Goal: Transaction & Acquisition: Purchase product/service

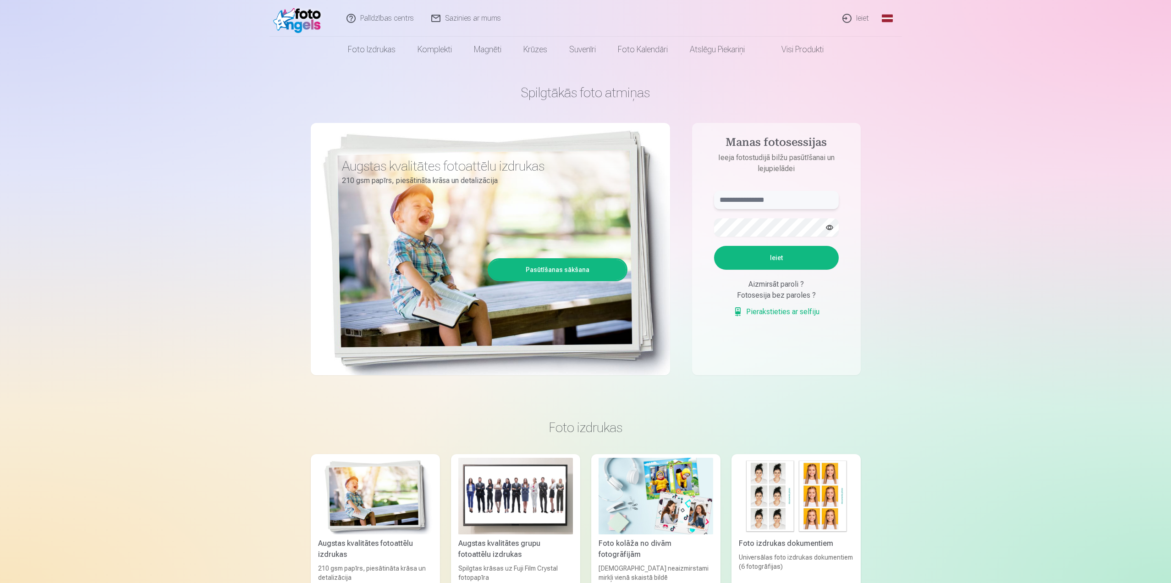
click at [781, 193] on input "text" at bounding box center [776, 200] width 125 height 18
type input "**********"
click at [714, 246] on button "Ieiet" at bounding box center [776, 258] width 125 height 24
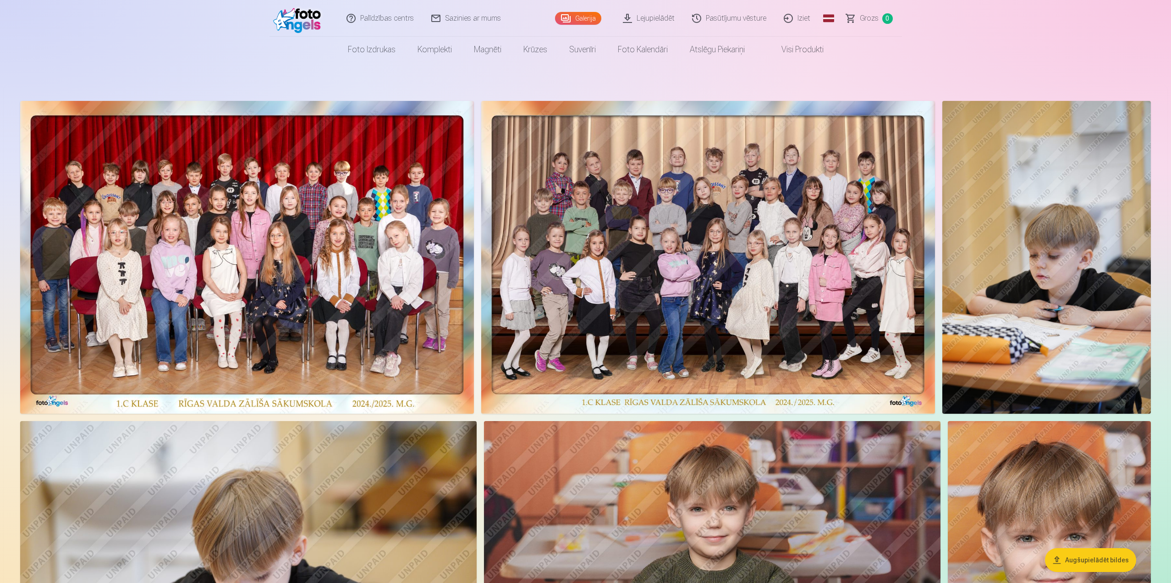
click at [714, 215] on img at bounding box center [708, 257] width 454 height 313
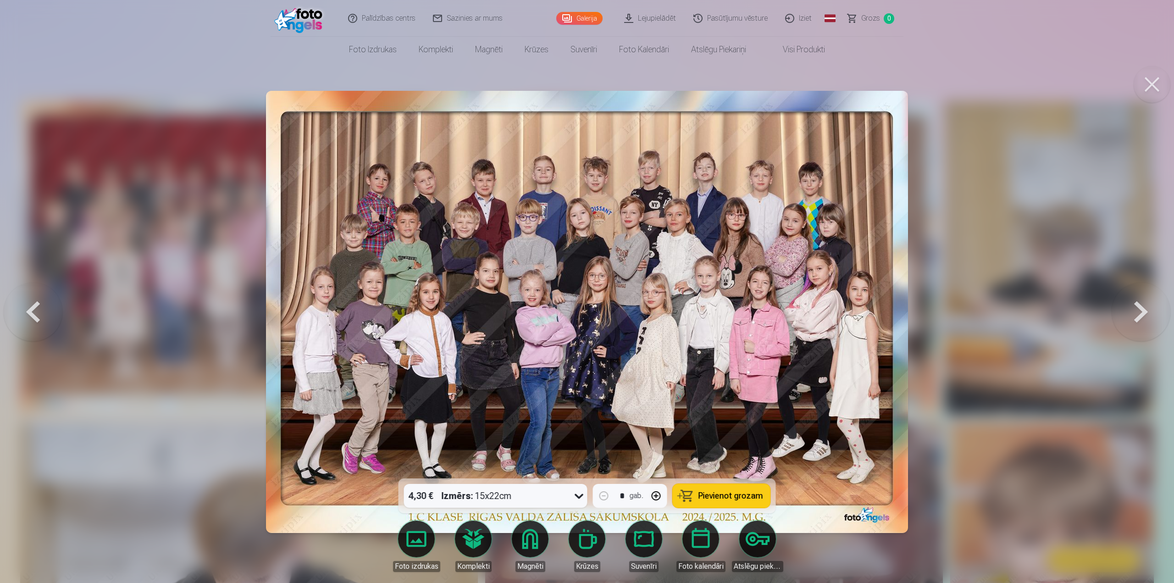
click at [718, 493] on span "Pievienot grozam" at bounding box center [730, 496] width 65 height 8
click at [578, 18] on link "Galerija" at bounding box center [579, 18] width 46 height 13
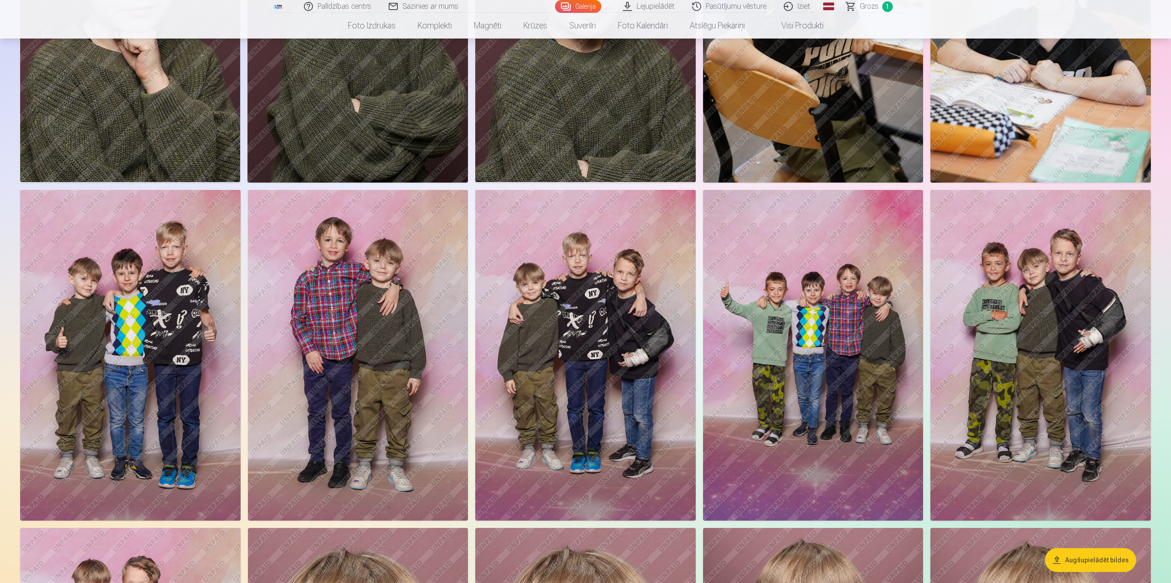
scroll to position [2293, 0]
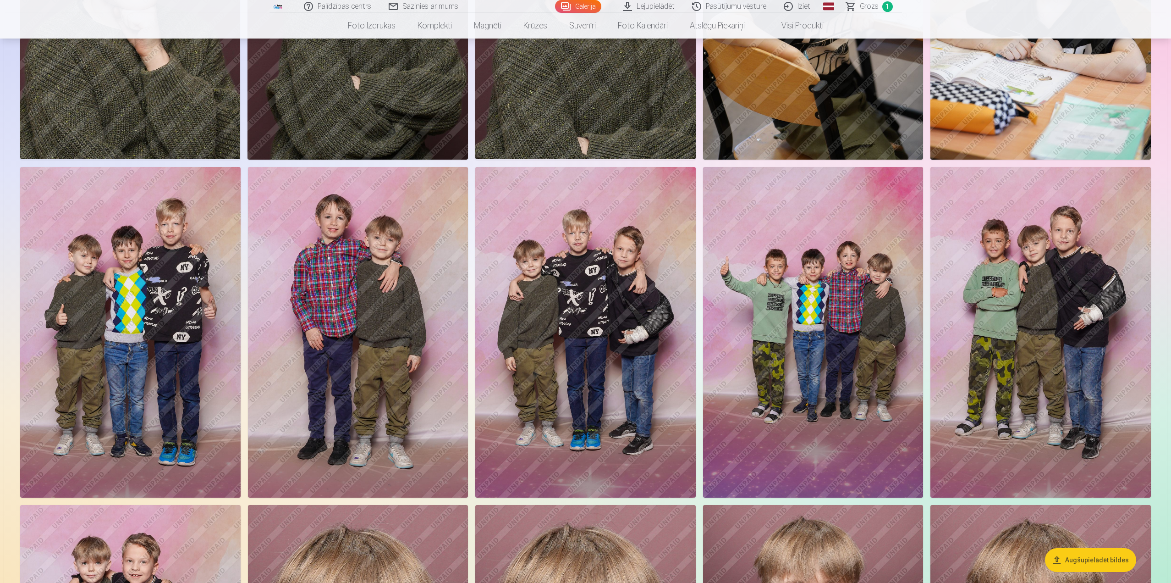
click at [1051, 352] on img at bounding box center [1041, 332] width 221 height 331
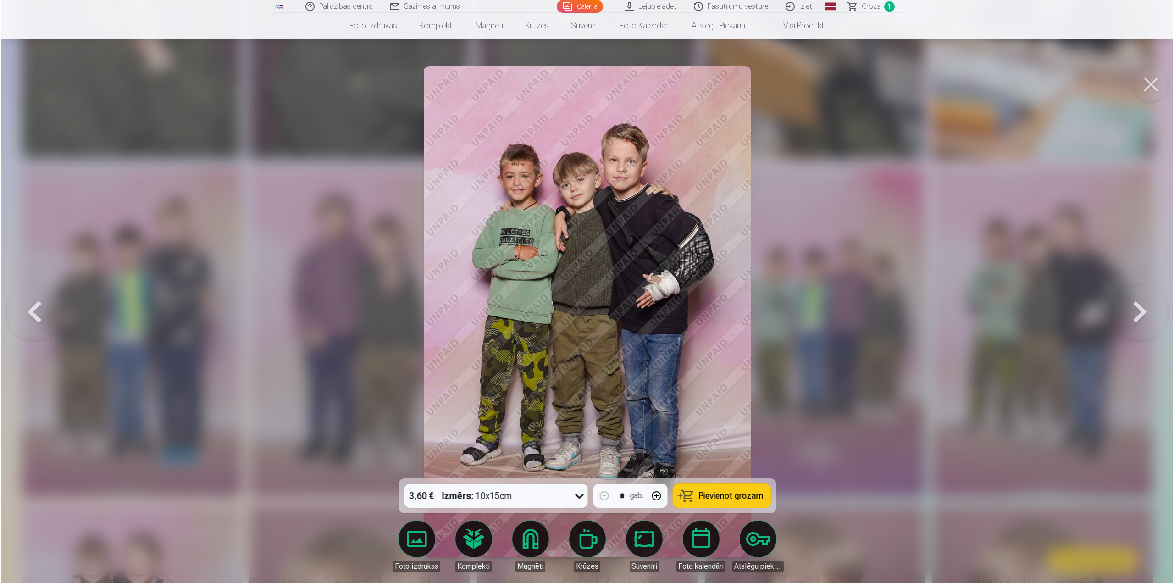
scroll to position [2297, 0]
click at [724, 494] on span "Pievienot grozam" at bounding box center [730, 496] width 65 height 8
click at [578, 2] on link "Galerija" at bounding box center [579, 6] width 46 height 13
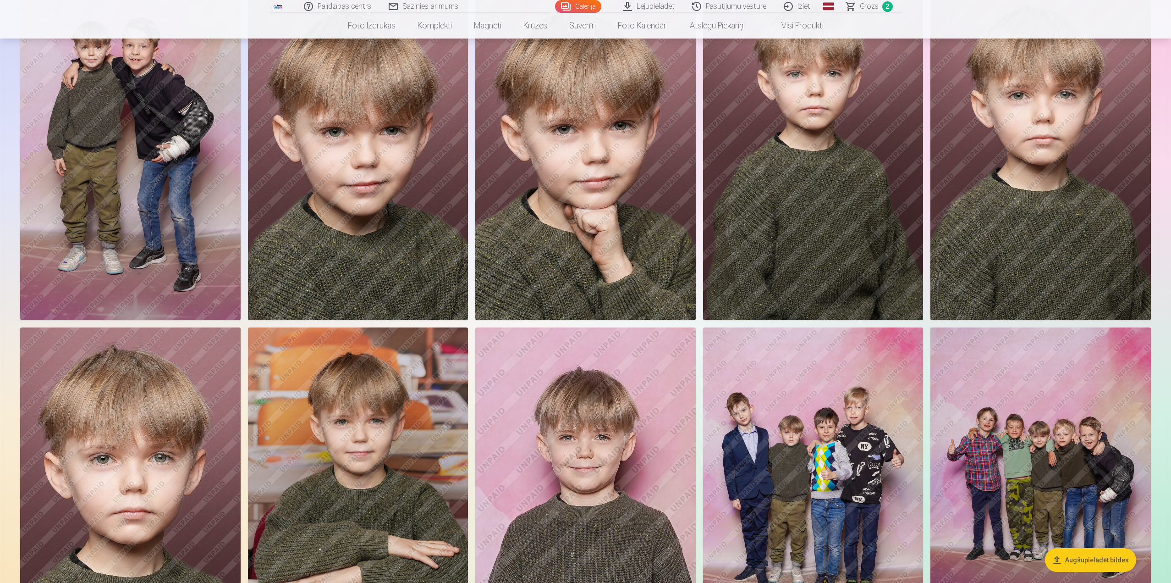
scroll to position [2843, 0]
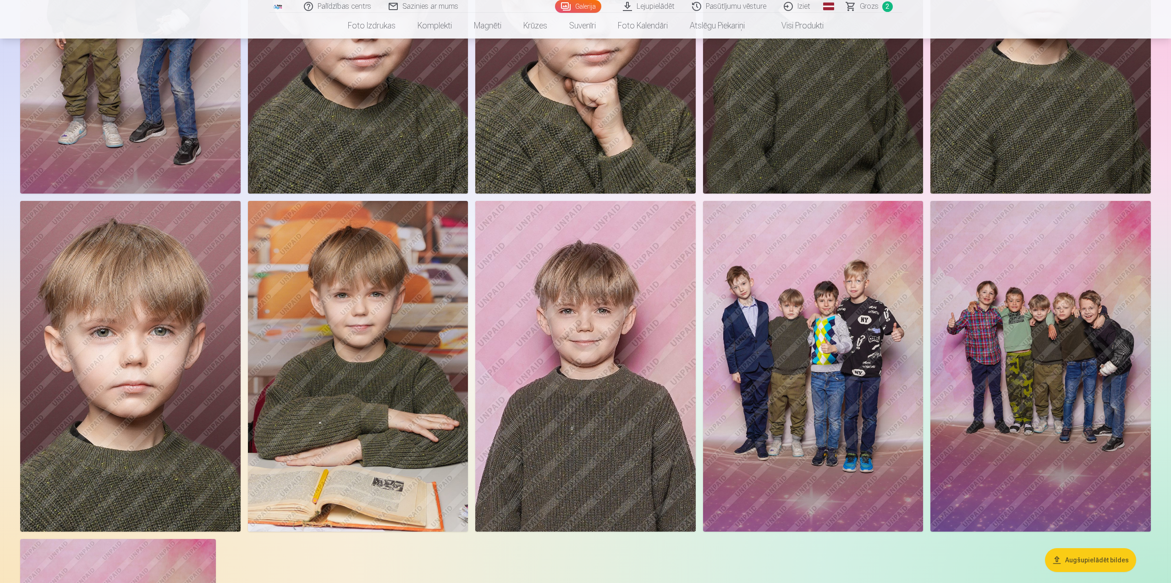
click at [1062, 325] on img at bounding box center [1041, 366] width 221 height 331
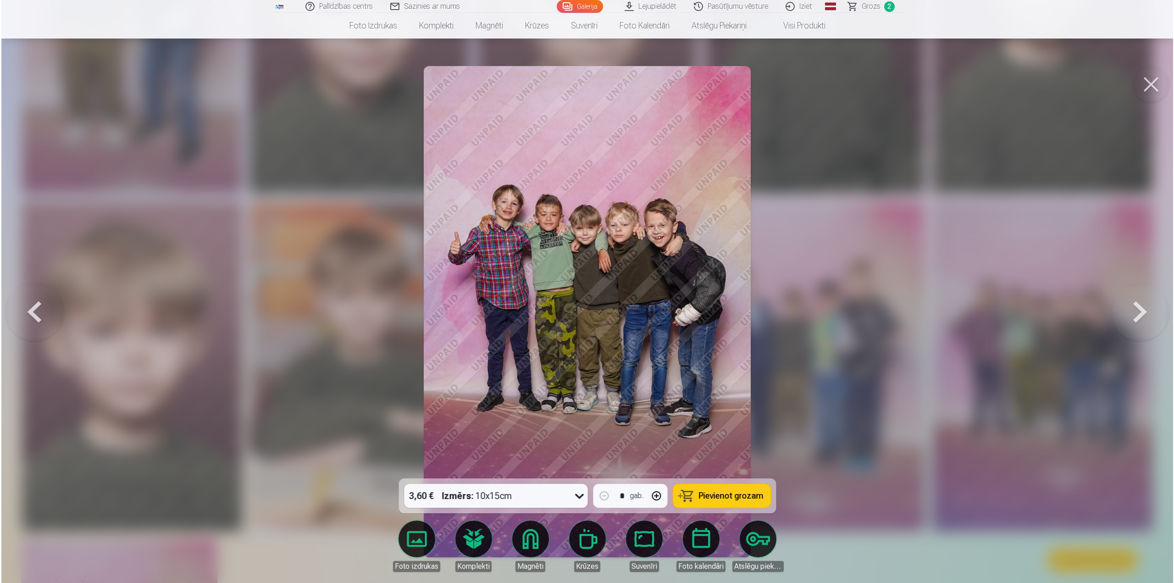
scroll to position [2940, 0]
click at [740, 503] on button "Pievienot grozam" at bounding box center [722, 496] width 98 height 24
click at [1150, 86] on button at bounding box center [1151, 84] width 37 height 37
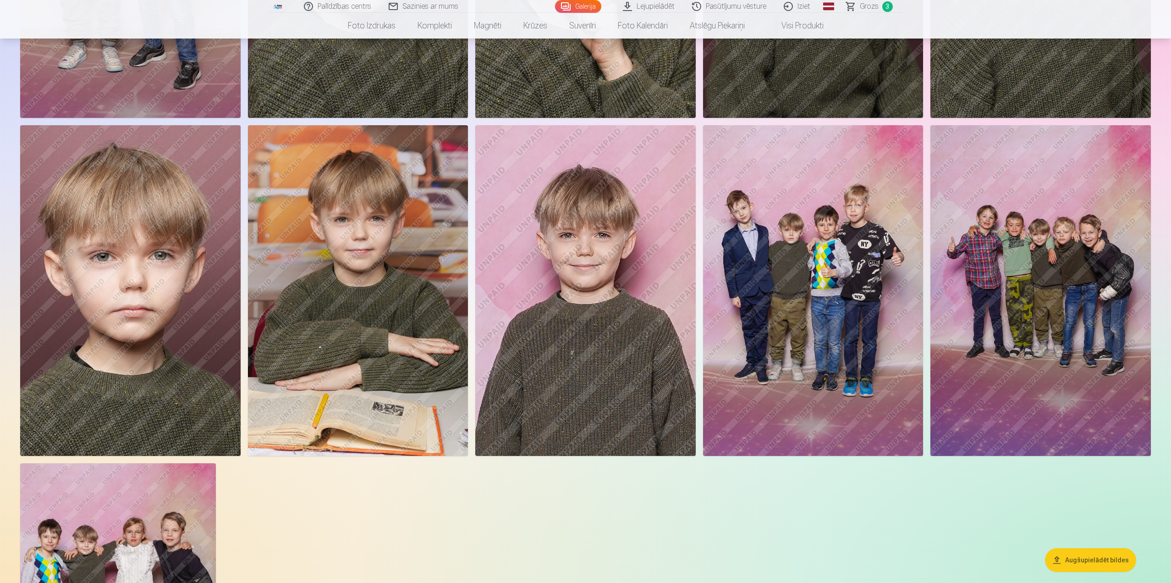
scroll to position [2797, 0]
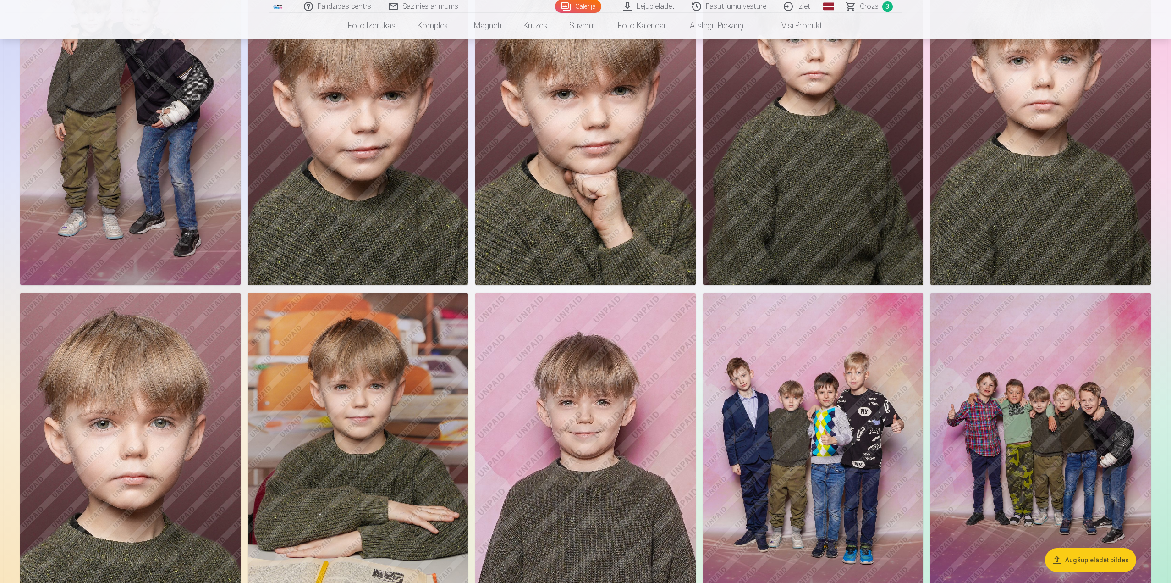
click at [91, 416] on img at bounding box center [130, 458] width 221 height 331
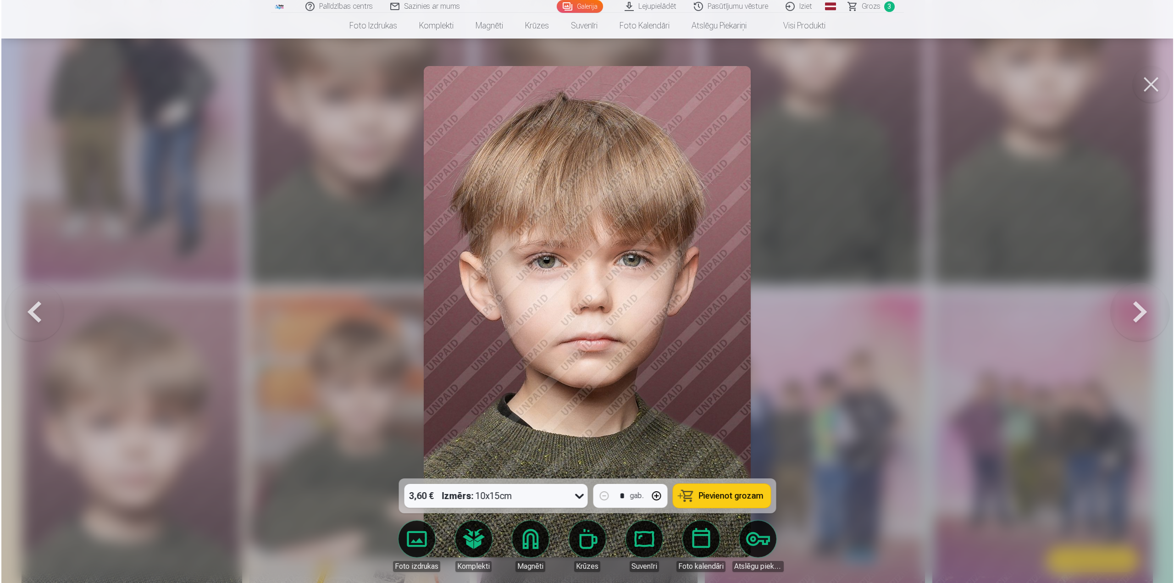
scroll to position [2848, 0]
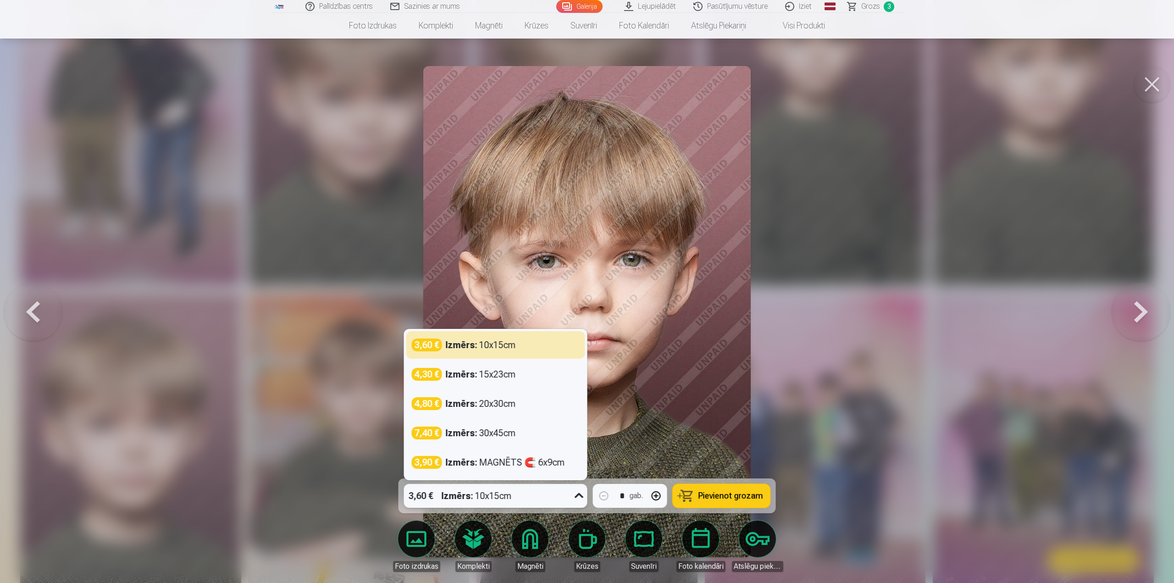
click at [572, 494] on icon at bounding box center [579, 495] width 15 height 15
click at [490, 342] on div "Izmērs : 10x15cm" at bounding box center [481, 344] width 70 height 13
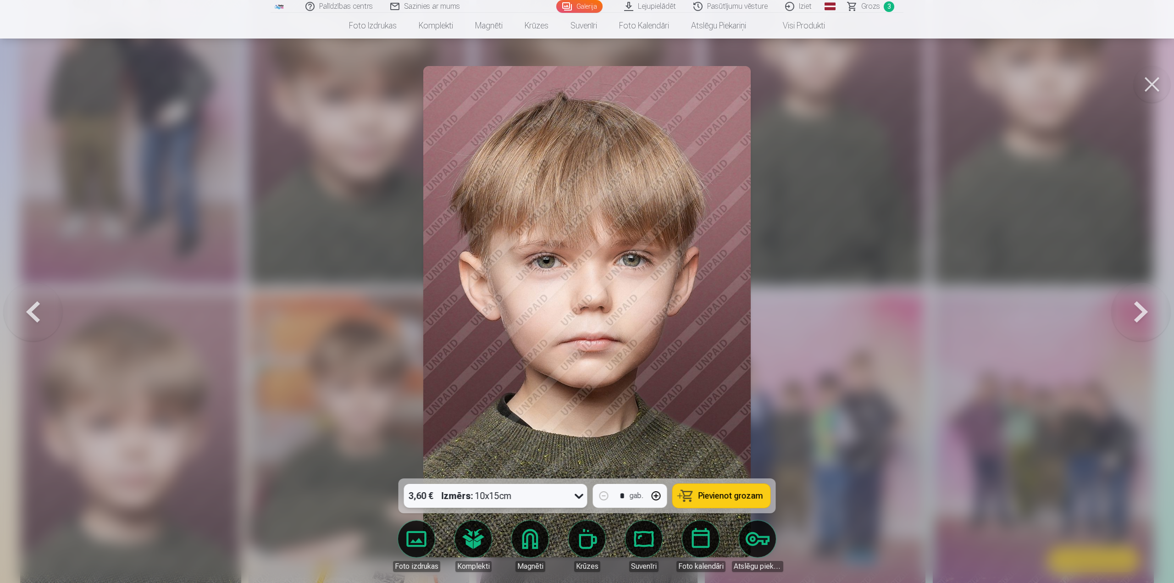
click at [729, 502] on button "Pievienot grozam" at bounding box center [722, 496] width 98 height 24
click at [1157, 94] on button at bounding box center [1151, 84] width 37 height 37
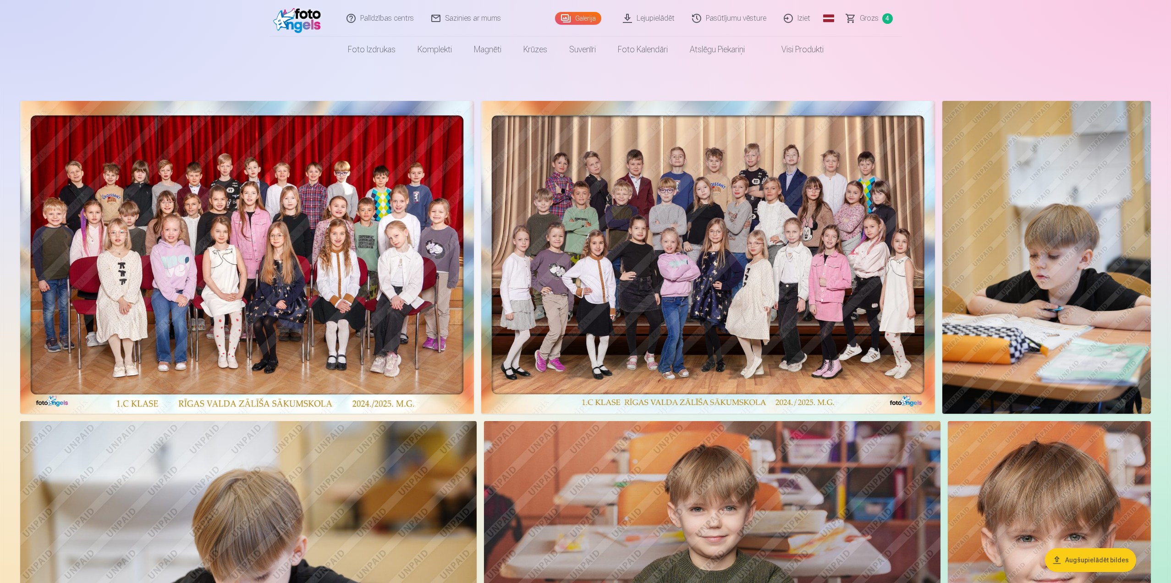
click at [576, 19] on link "Galerija" at bounding box center [578, 18] width 46 height 13
click at [668, 17] on link "Lejupielādēt" at bounding box center [649, 18] width 69 height 37
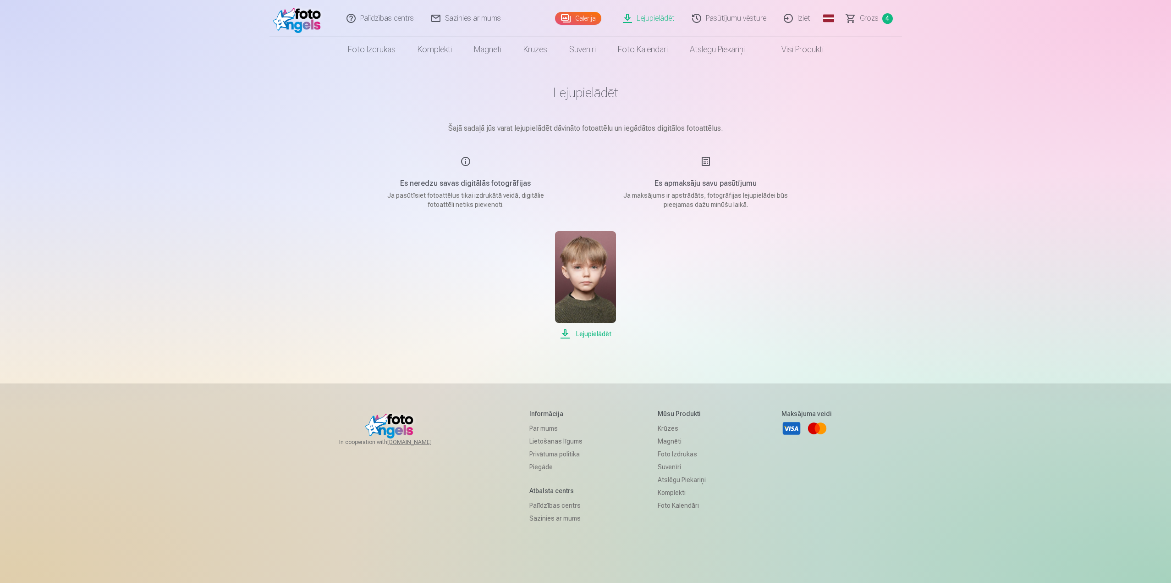
click at [589, 341] on main "Lejupielādēt Šajā sadaļā jūs varat lejupielādēt dāvināto fotoattēlu un iegādāto…" at bounding box center [586, 211] width 459 height 299
click at [597, 330] on span "Lejupielādēt" at bounding box center [585, 333] width 61 height 11
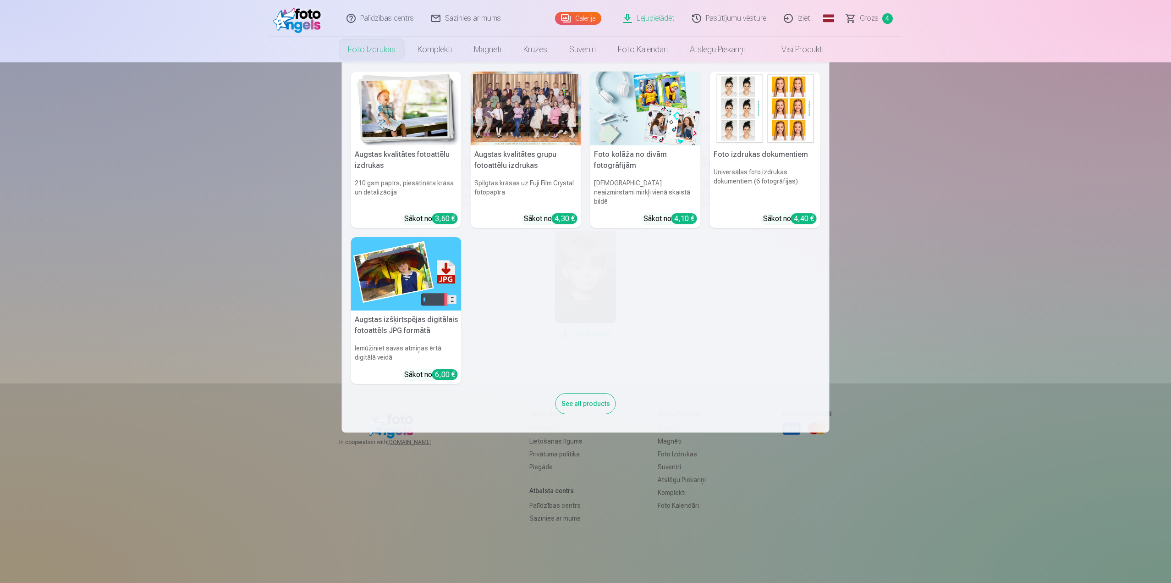
click at [377, 54] on link "Foto izdrukas" at bounding box center [372, 50] width 70 height 26
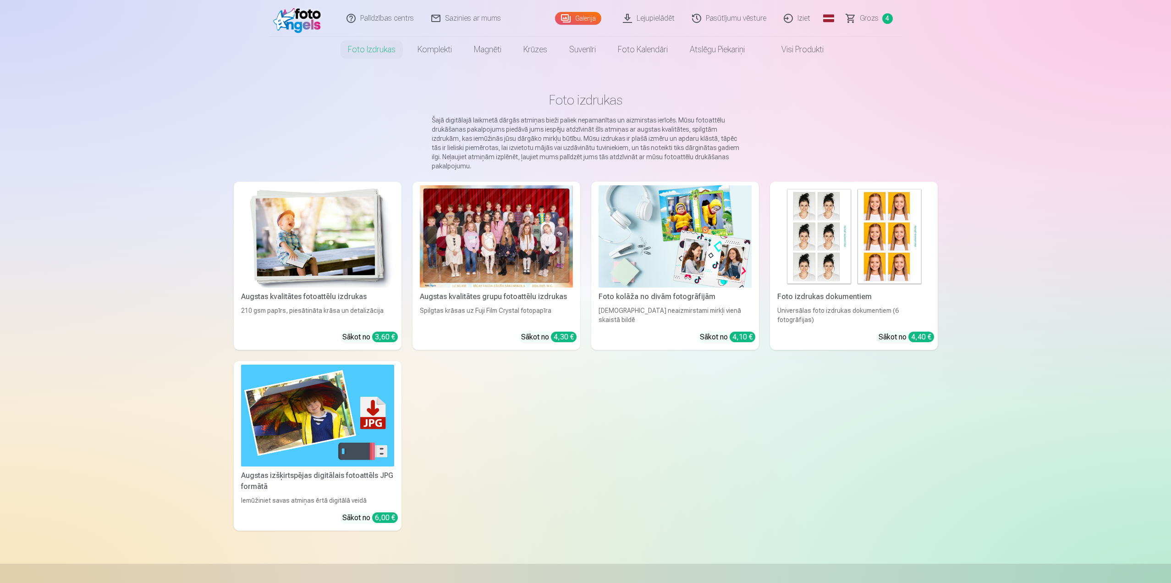
click at [579, 18] on link "Galerija" at bounding box center [578, 18] width 46 height 13
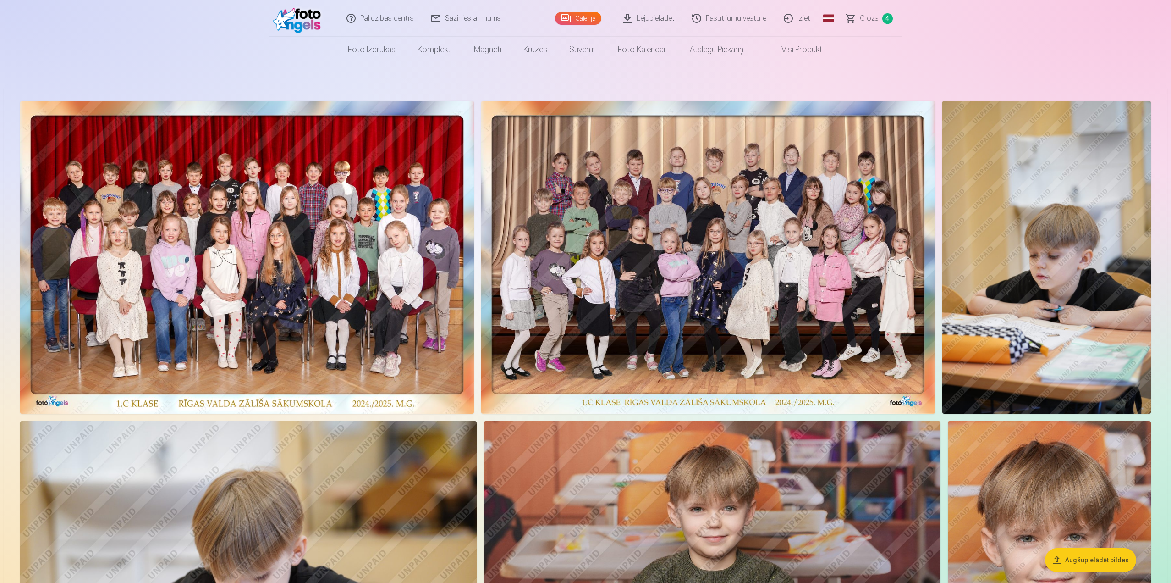
click at [817, 50] on link "Visi produkti" at bounding box center [795, 50] width 79 height 26
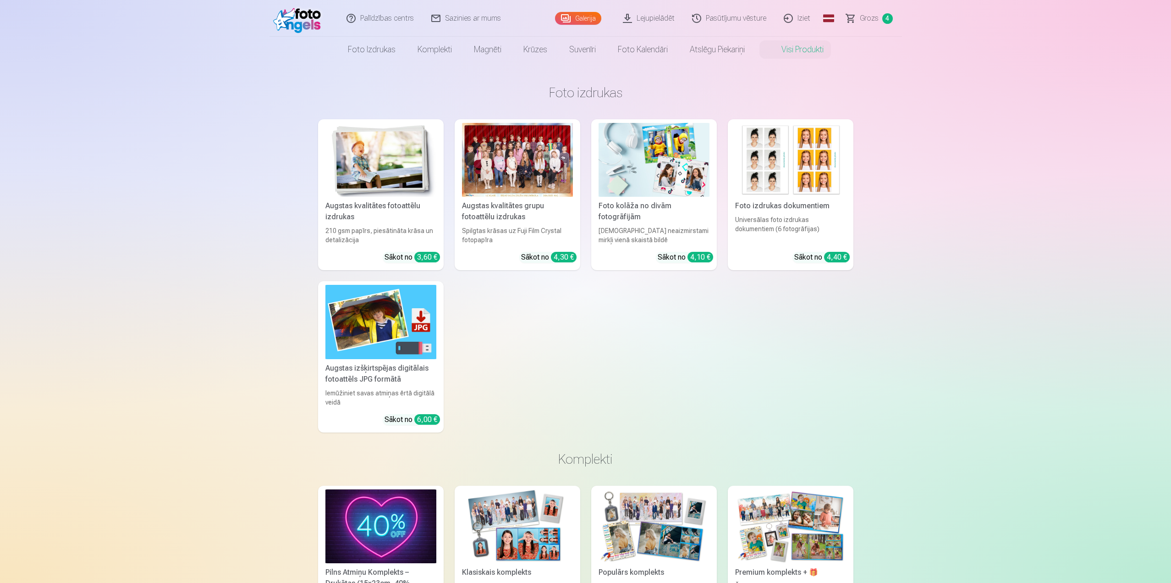
click at [866, 19] on span "Grozs" at bounding box center [869, 18] width 19 height 11
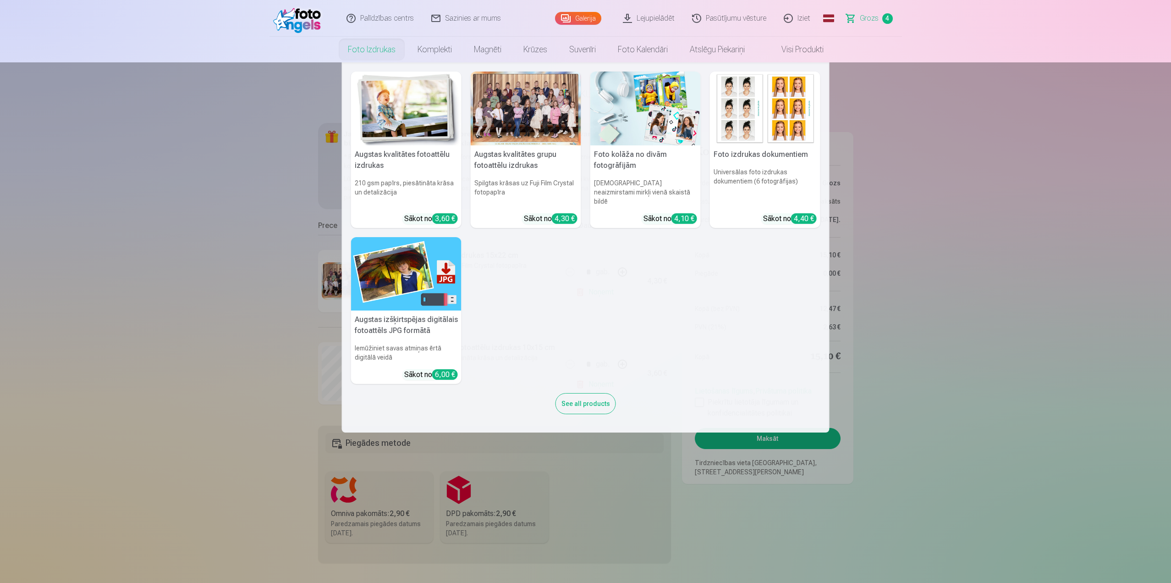
click at [374, 53] on link "Foto izdrukas" at bounding box center [372, 50] width 70 height 26
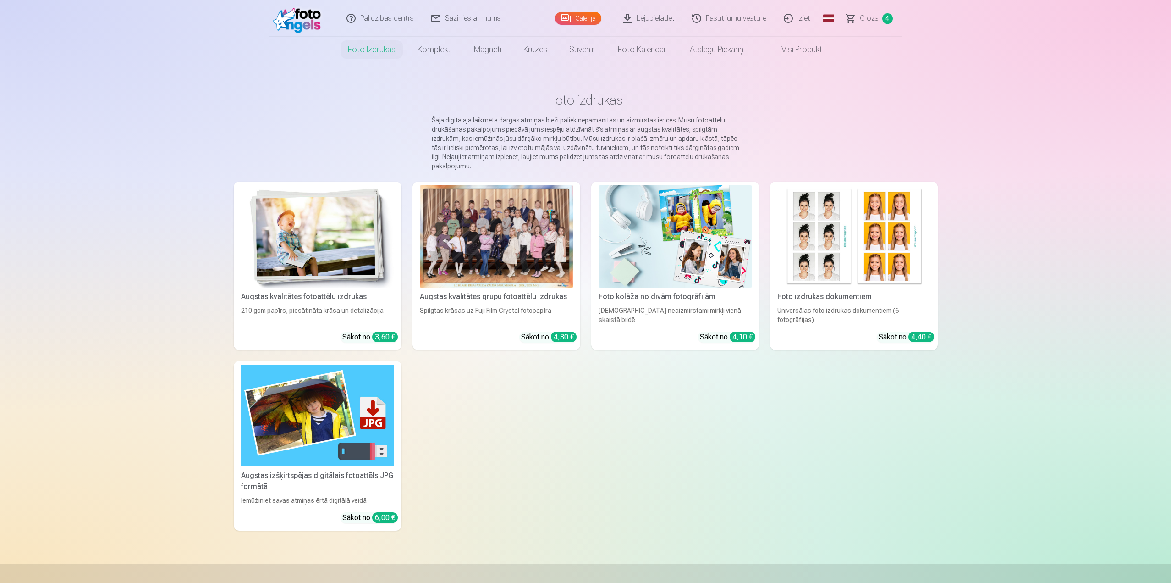
click at [589, 17] on link "Galerija" at bounding box center [578, 18] width 46 height 13
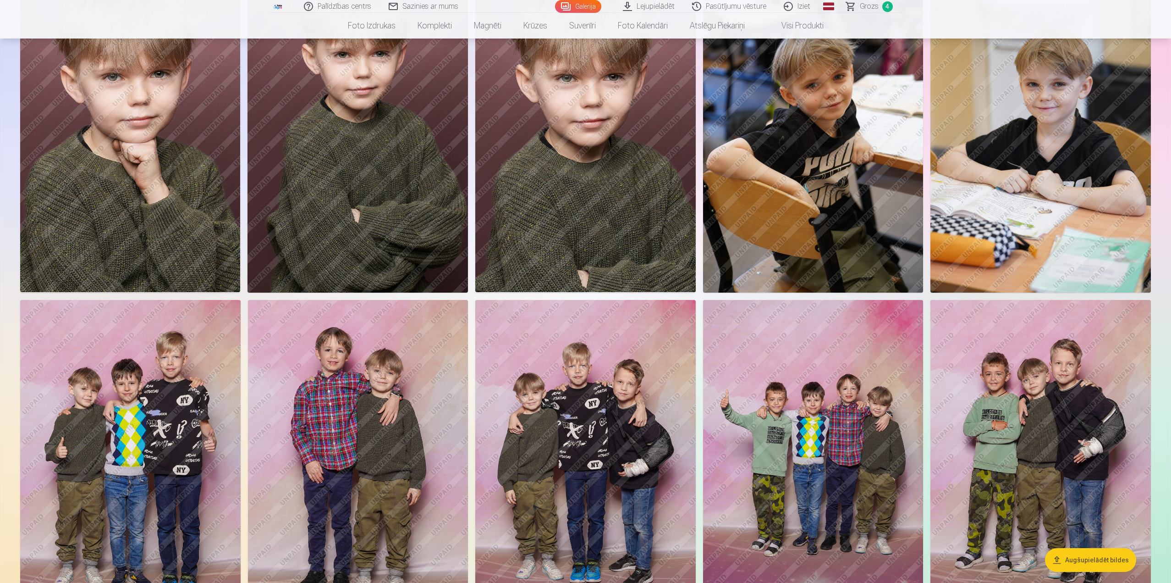
scroll to position [2293, 0]
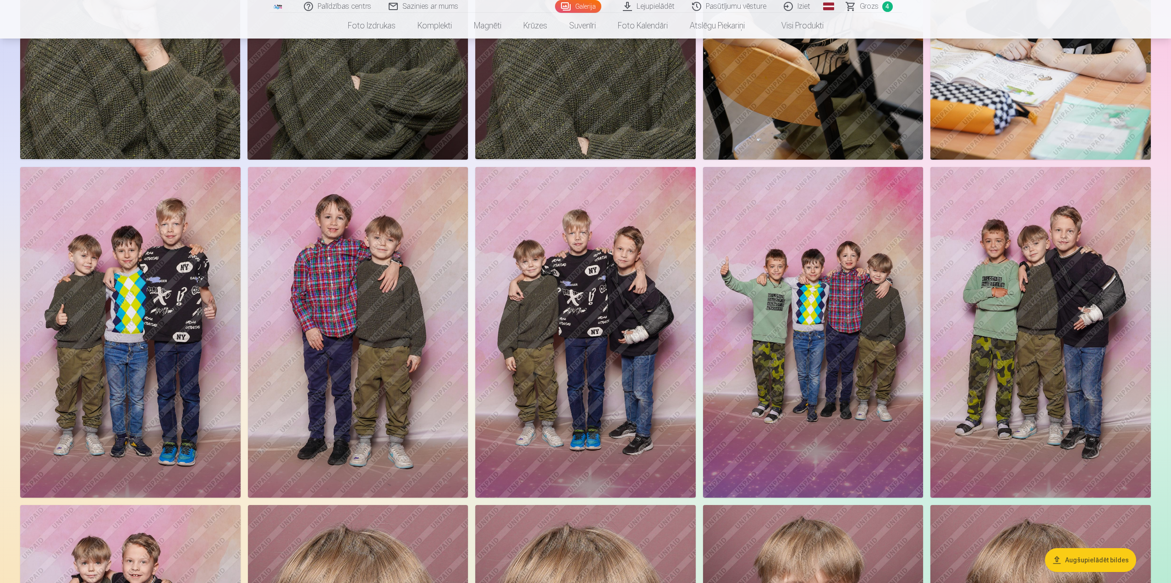
click at [1087, 555] on button "Augšupielādēt bildes" at bounding box center [1090, 560] width 91 height 24
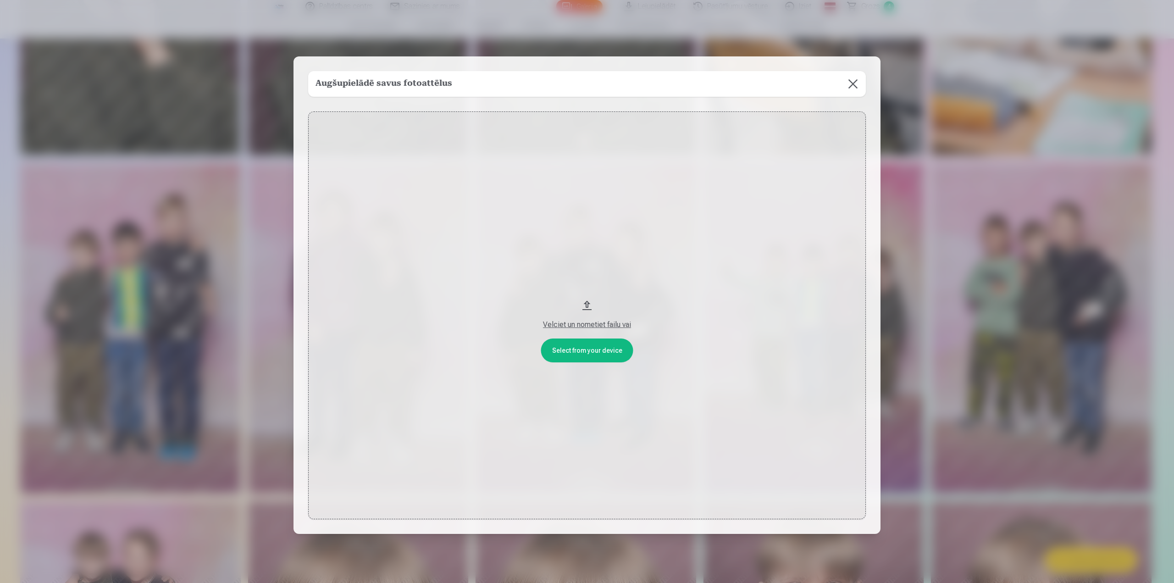
click at [414, 83] on h5 "Augšupielādē savus fotoattēlus" at bounding box center [383, 83] width 137 height 13
drag, startPoint x: 849, startPoint y: 81, endPoint x: 787, endPoint y: 209, distance: 142.1
click at [849, 81] on button at bounding box center [853, 84] width 26 height 26
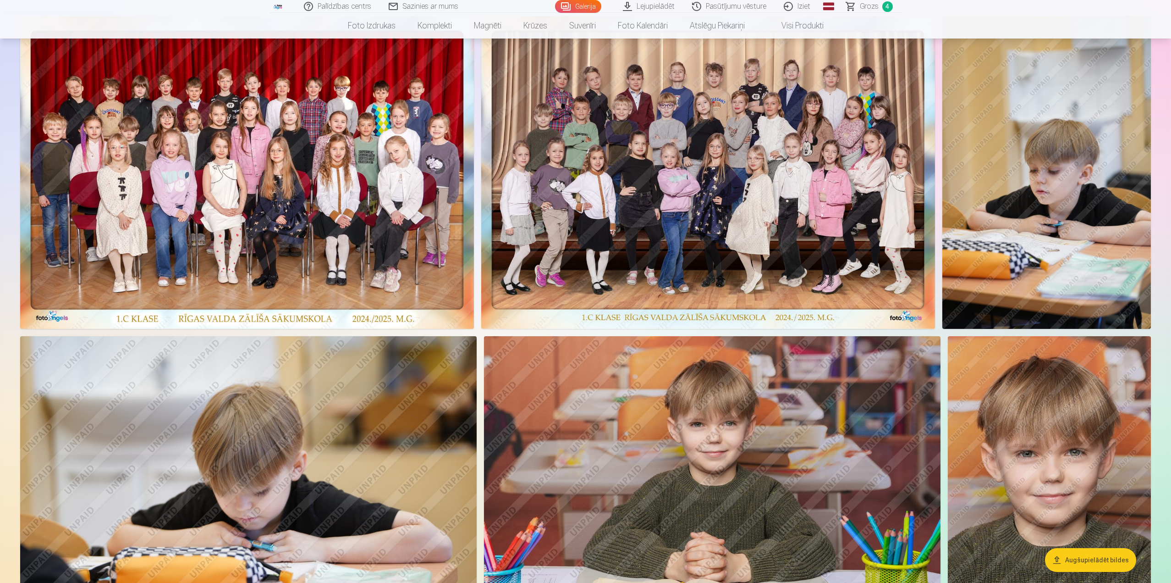
scroll to position [0, 0]
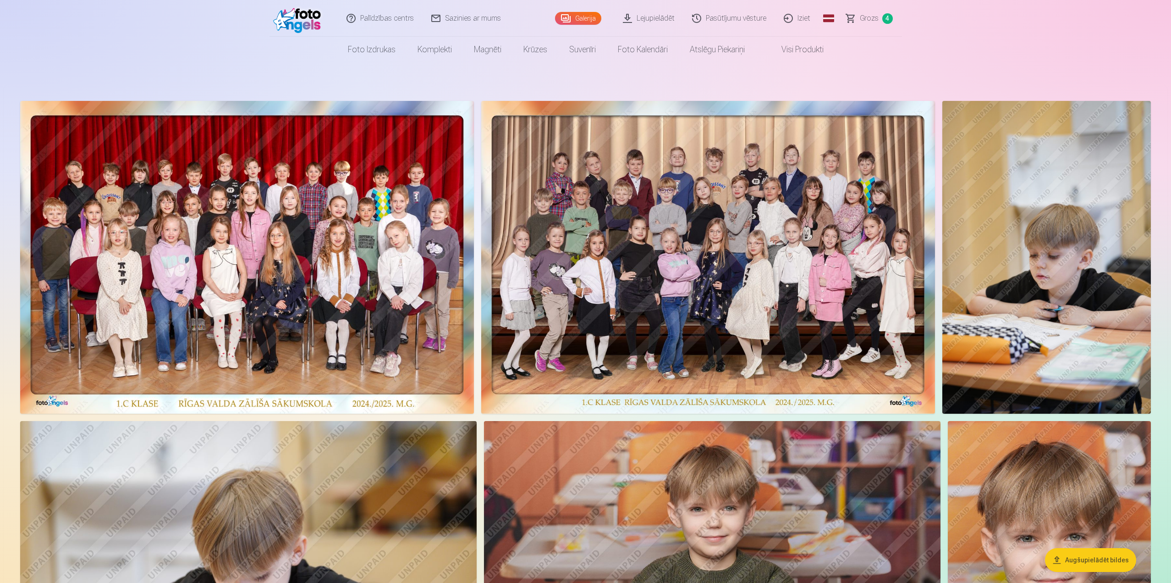
click at [878, 12] on link "Grozs 4" at bounding box center [870, 18] width 64 height 37
click at [867, 15] on span "Grozs" at bounding box center [869, 18] width 19 height 11
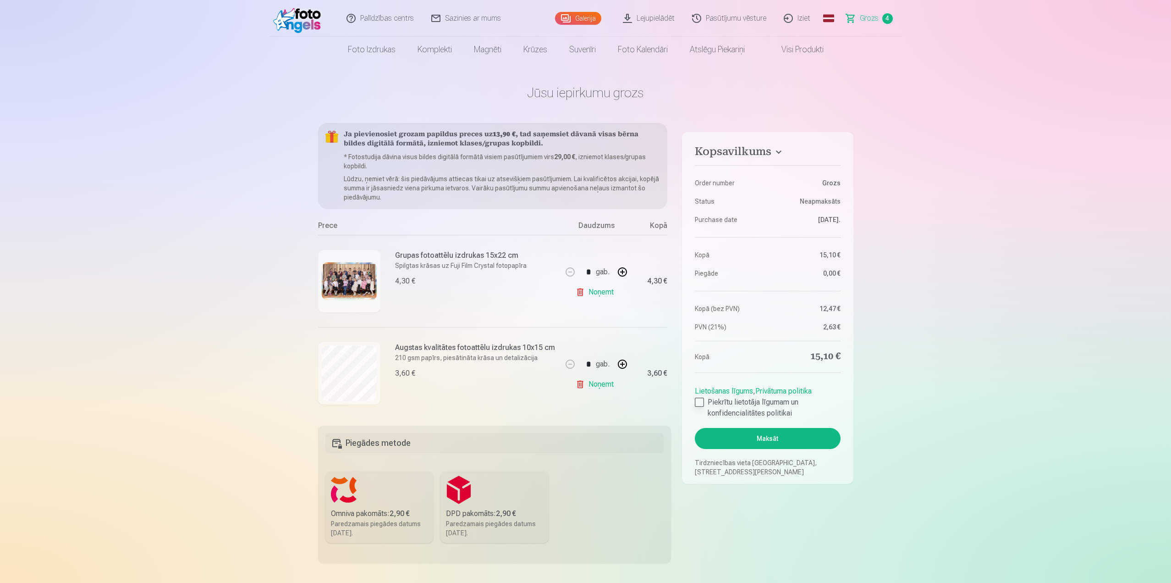
click at [701, 400] on div at bounding box center [699, 402] width 9 height 9
click at [787, 438] on button "Maksāt" at bounding box center [767, 438] width 145 height 21
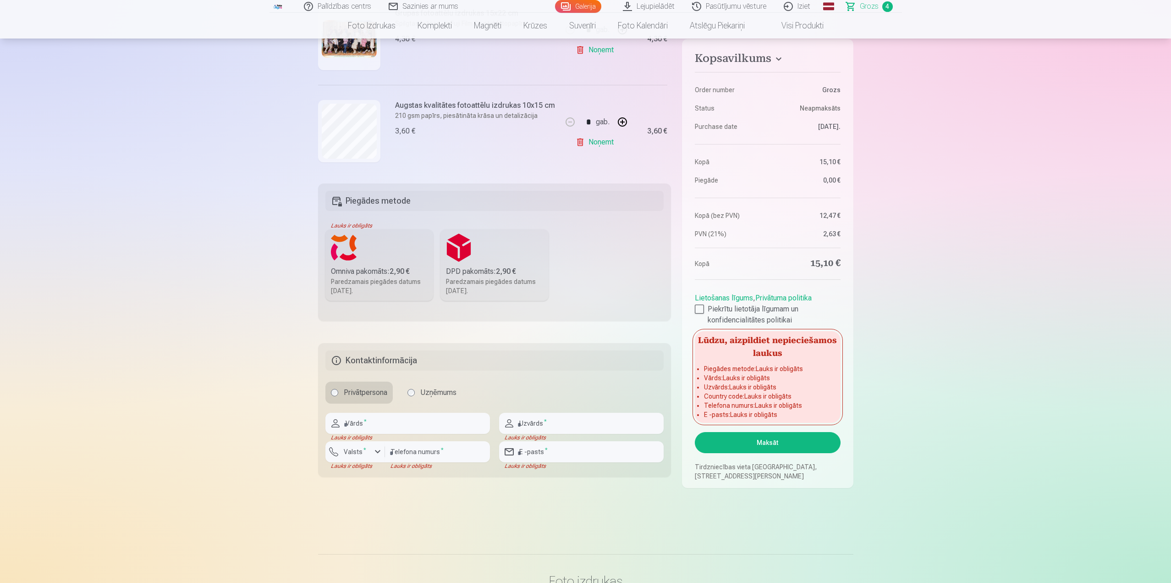
scroll to position [275, 0]
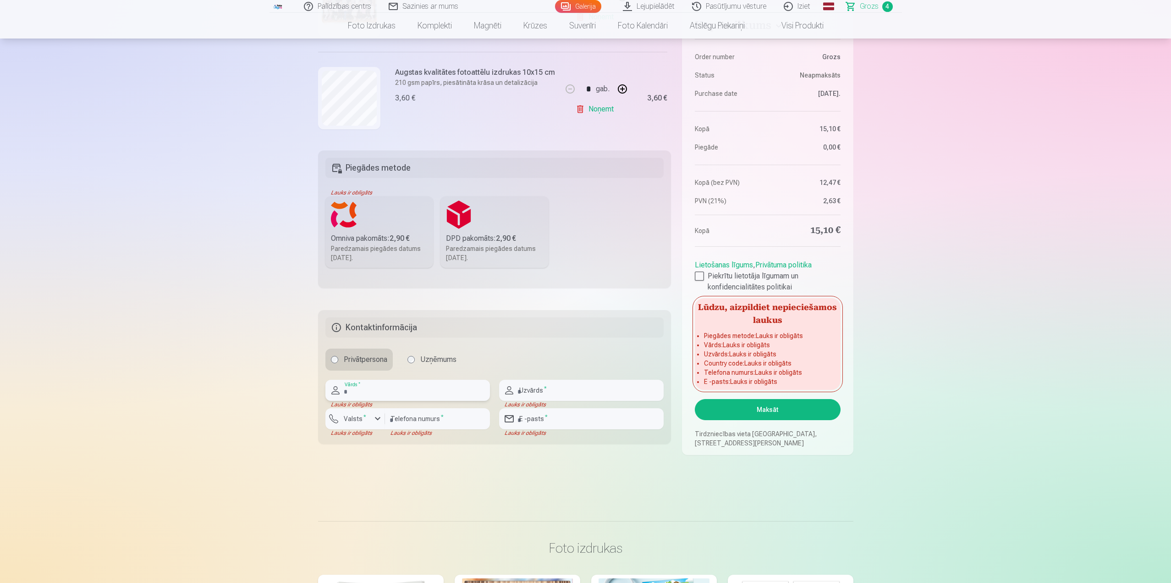
click at [422, 384] on input "text" at bounding box center [408, 390] width 165 height 21
type input "****"
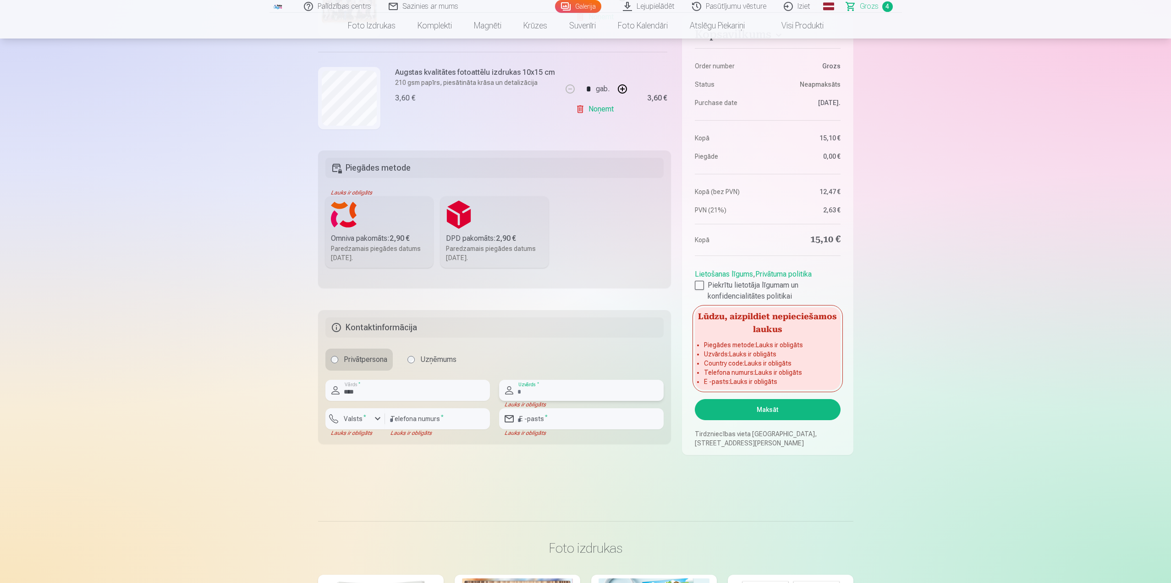
click at [533, 390] on input "text" at bounding box center [581, 390] width 165 height 21
type input "*******"
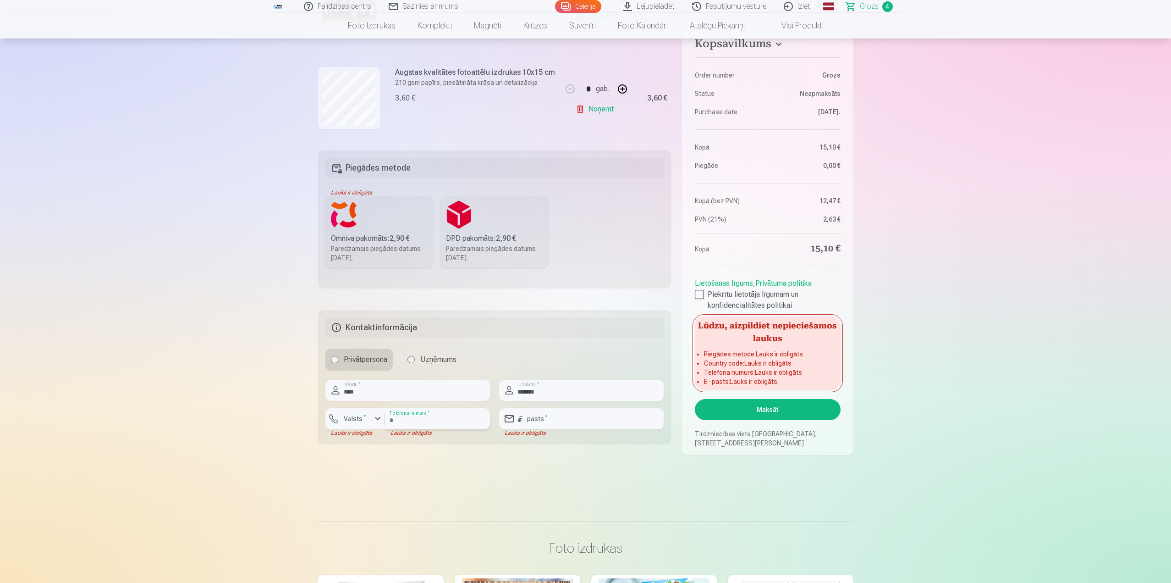
click at [430, 417] on input "number" at bounding box center [437, 418] width 105 height 21
type input "********"
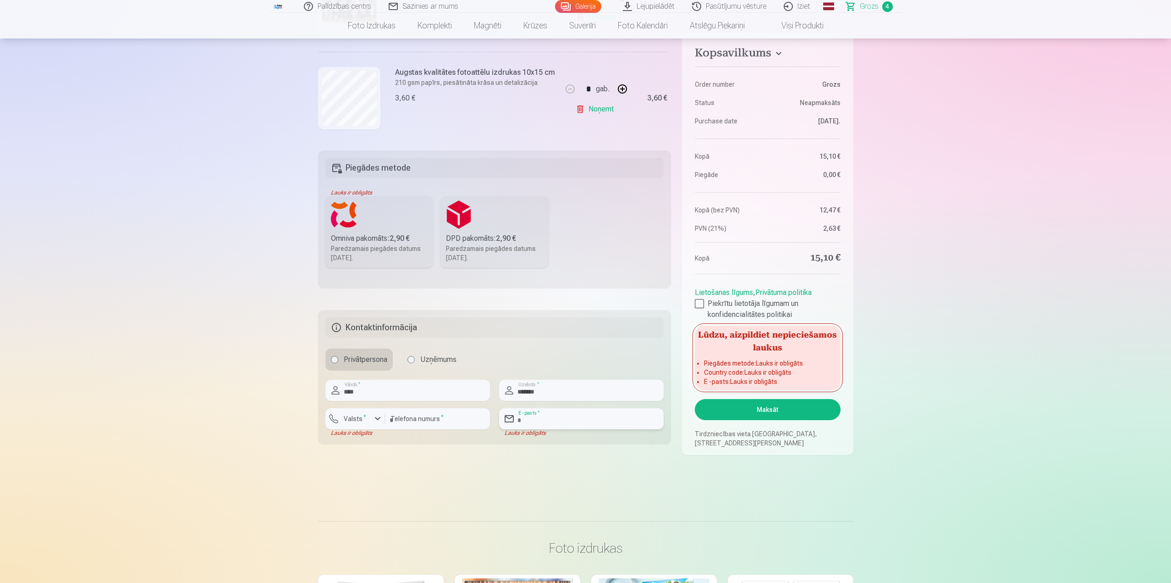
click at [563, 416] on input "email" at bounding box center [581, 418] width 165 height 21
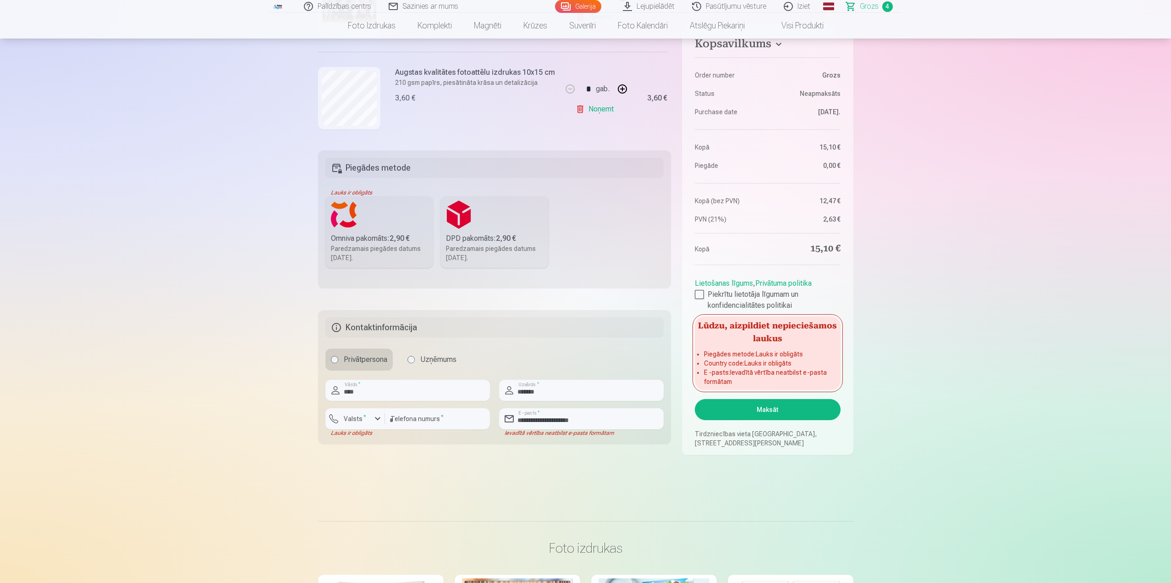
click at [772, 408] on button "Maksāt" at bounding box center [767, 409] width 145 height 21
click at [765, 407] on button "Maksāt" at bounding box center [767, 409] width 145 height 21
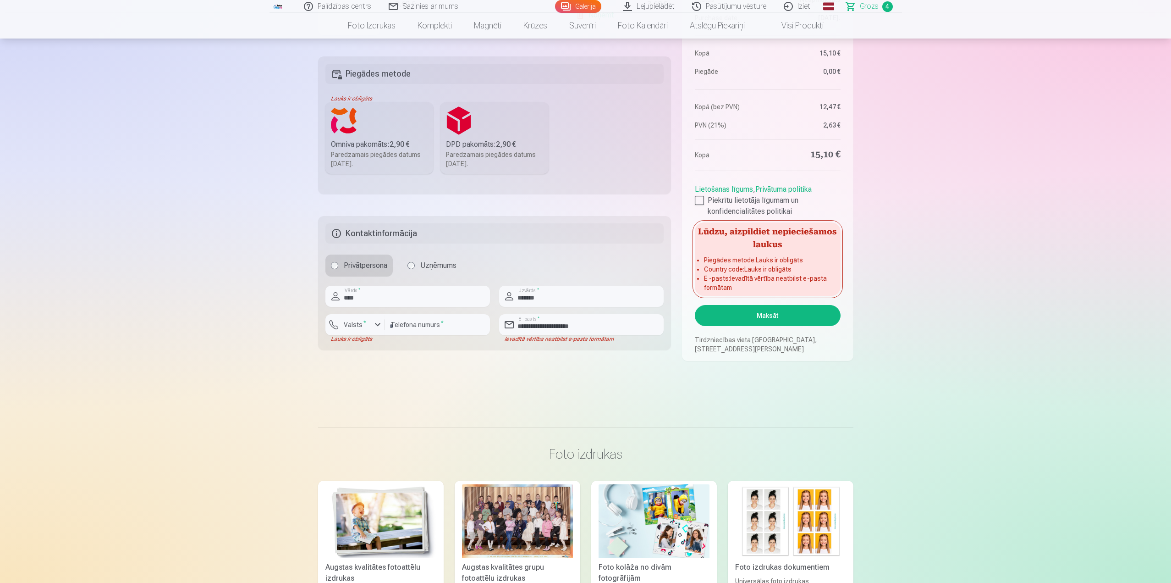
scroll to position [367, 0]
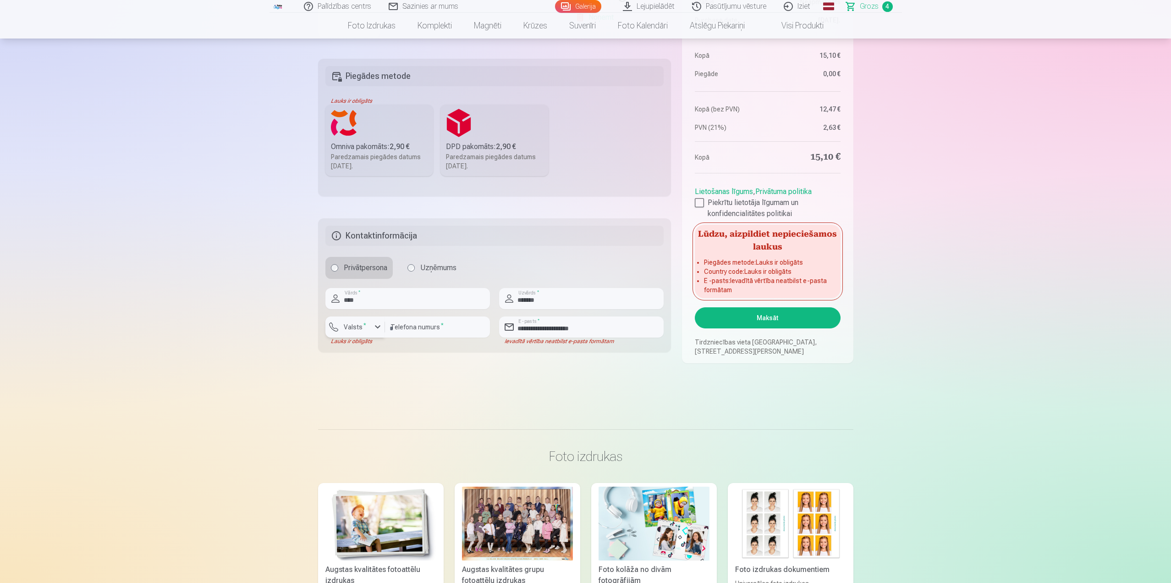
click at [377, 331] on div "button" at bounding box center [377, 326] width 11 height 11
click at [386, 346] on li "+371 Latvija" at bounding box center [365, 348] width 65 height 18
click at [623, 324] on input "**********" at bounding box center [581, 326] width 165 height 21
type input "**********"
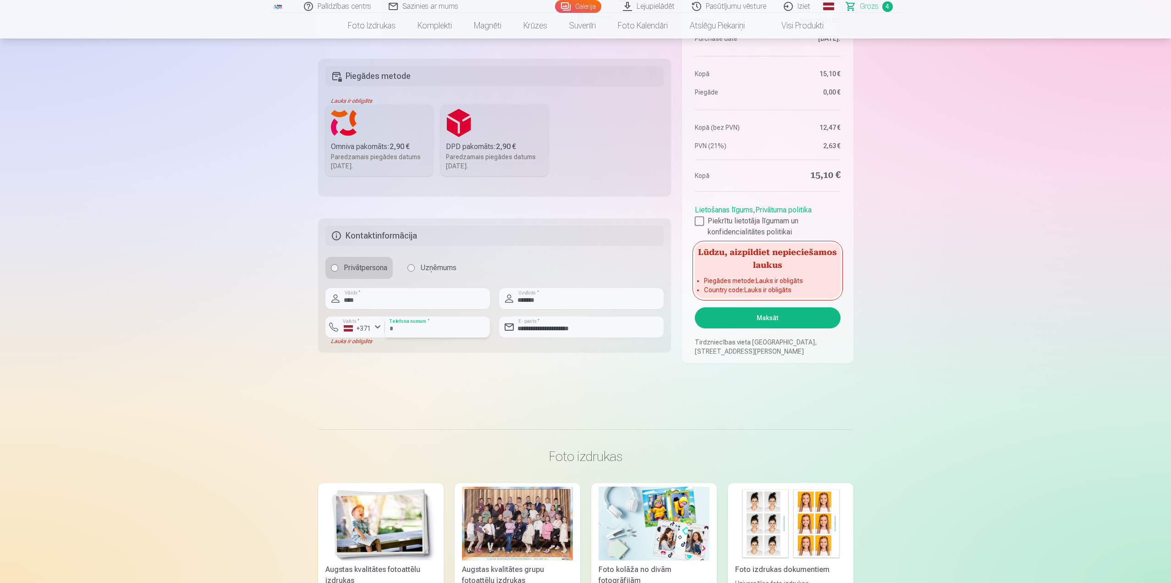
click at [428, 323] on input "********" at bounding box center [437, 326] width 105 height 21
drag, startPoint x: 424, startPoint y: 382, endPoint x: 608, endPoint y: 329, distance: 191.4
click at [437, 369] on main "Jūsu iepirkumu grozs Kopsavilkums Order number Grozs Status Neapmaksāts Purchas…" at bounding box center [586, 52] width 536 height 712
click at [776, 320] on button "Maksāt" at bounding box center [767, 317] width 145 height 21
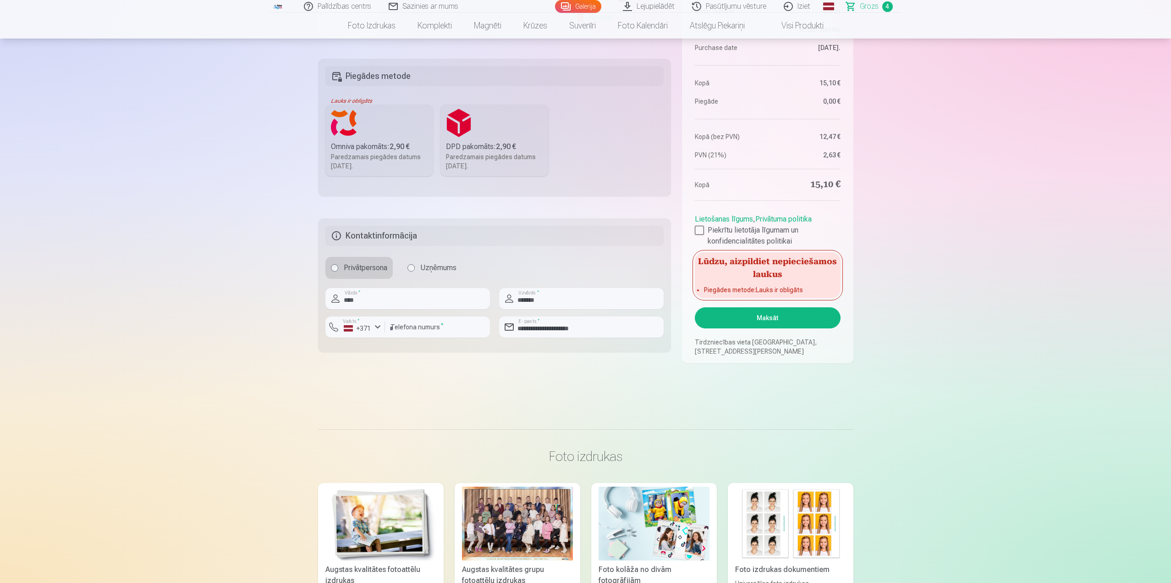
click at [776, 320] on button "Maksāt" at bounding box center [767, 317] width 145 height 21
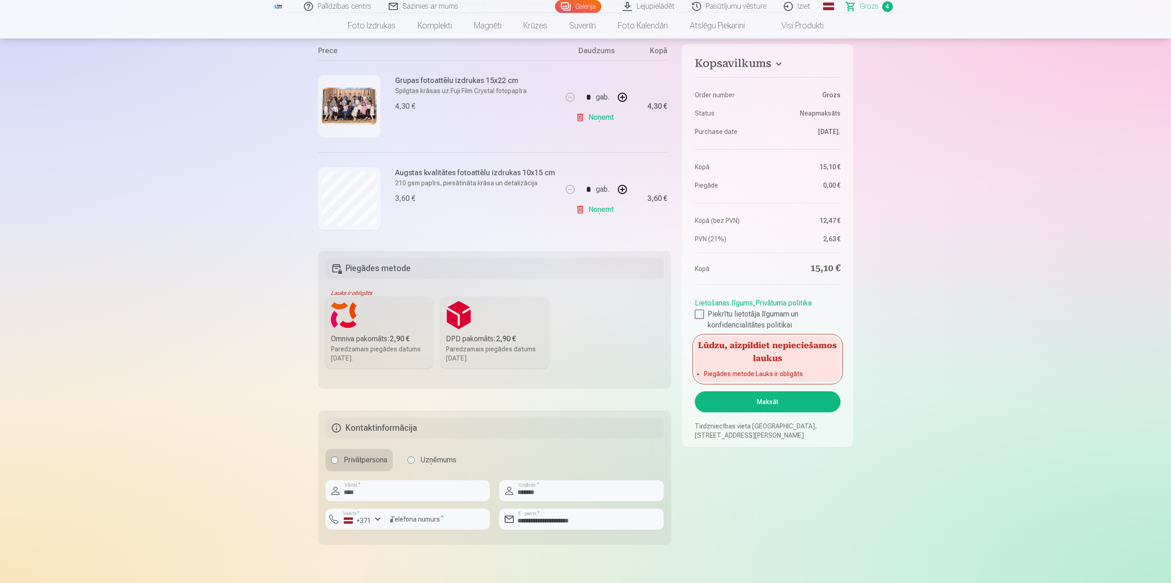
scroll to position [183, 0]
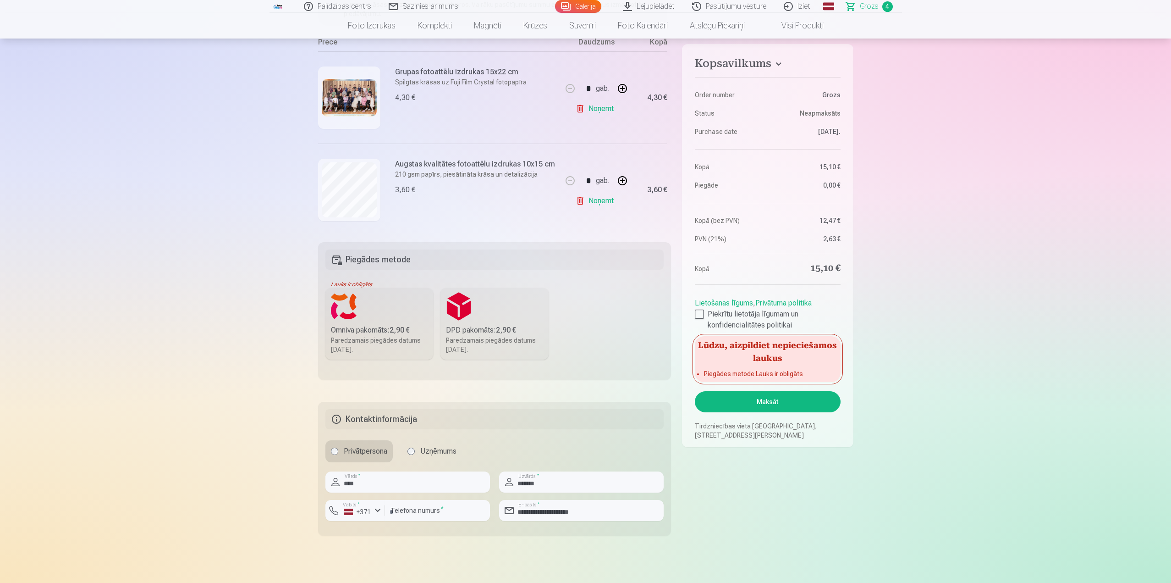
click at [382, 334] on div "Omniva pakomāts : 2,90 €" at bounding box center [379, 330] width 97 height 11
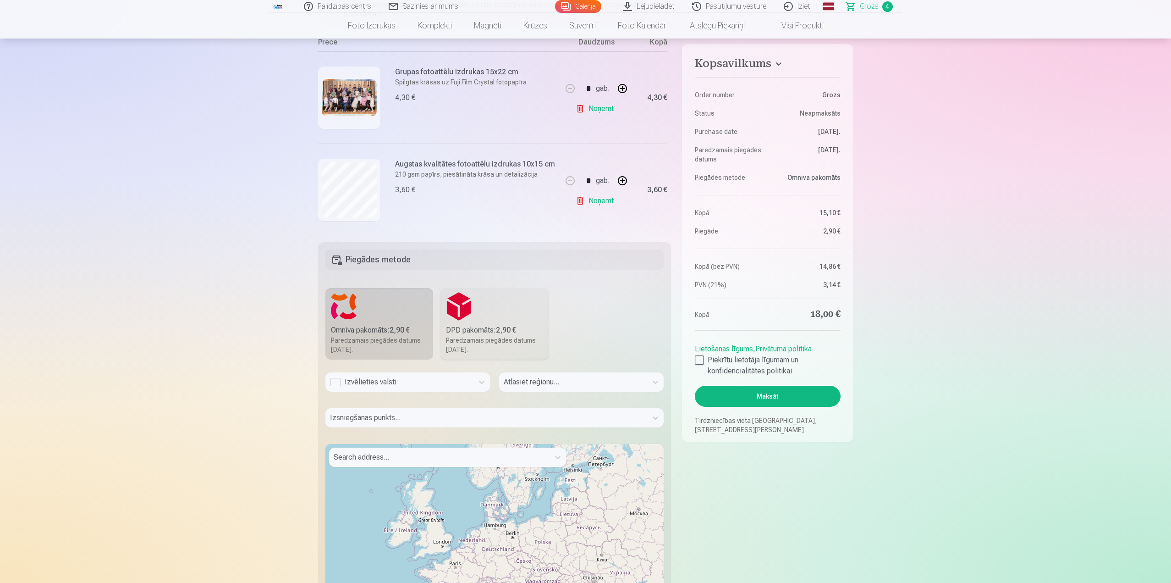
click at [405, 419] on div "Izsniegšanas punkts..." at bounding box center [495, 421] width 339 height 27
click at [412, 379] on div "Izvēlieties valsti" at bounding box center [399, 381] width 139 height 11
click at [366, 409] on div "Latvija" at bounding box center [408, 407] width 164 height 18
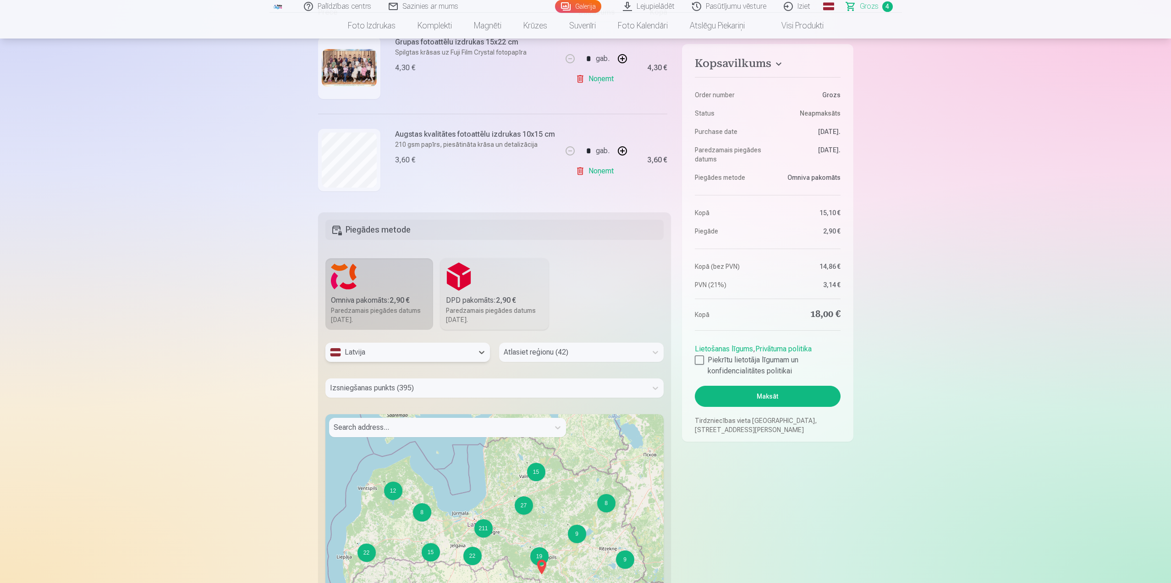
scroll to position [229, 0]
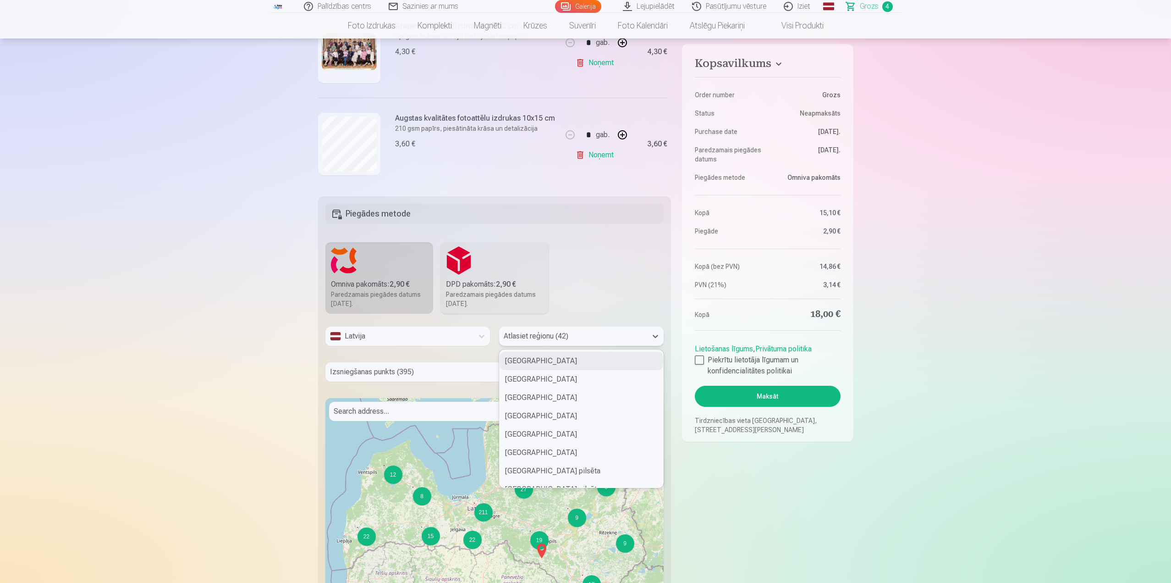
click at [556, 340] on div at bounding box center [573, 336] width 139 height 13
click at [518, 359] on div "Rīgas pilsēta" at bounding box center [582, 361] width 164 height 18
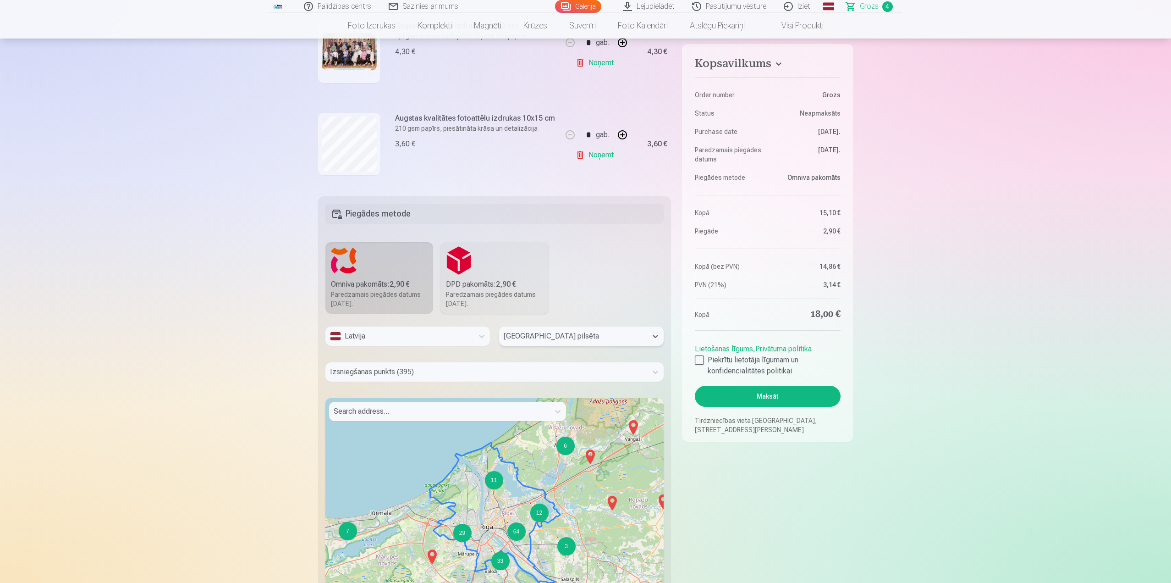
click at [431, 373] on div at bounding box center [486, 371] width 313 height 13
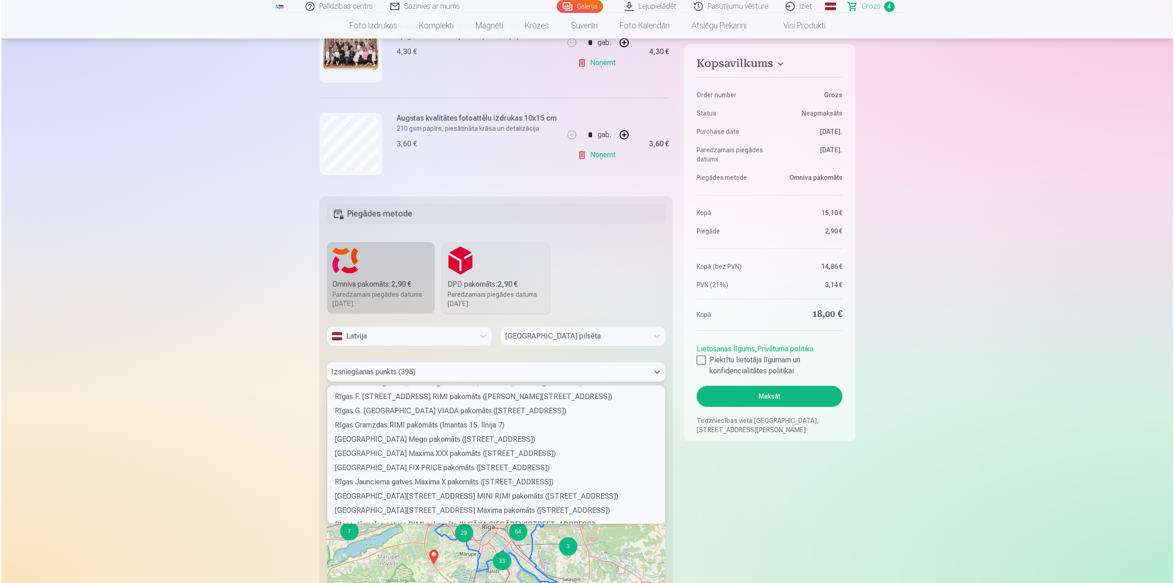
scroll to position [3072, 0]
click at [451, 445] on div "Rīgas Grostonas ielas Maxima XXX pakomāts (Grostonas iela 1)" at bounding box center [495, 448] width 339 height 14
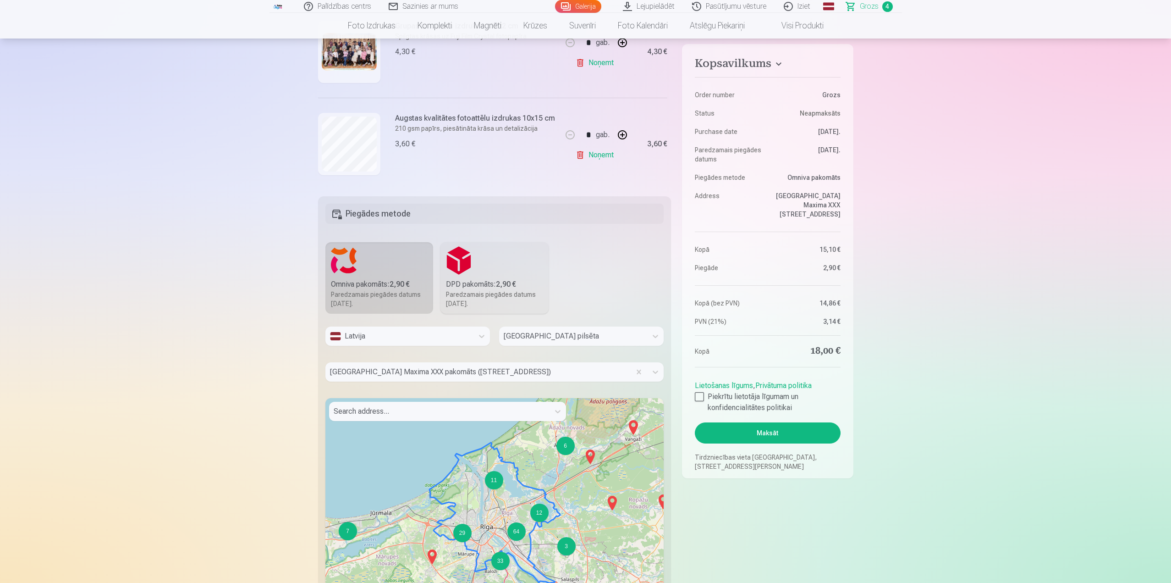
click at [782, 431] on button "Maksāt" at bounding box center [767, 432] width 145 height 21
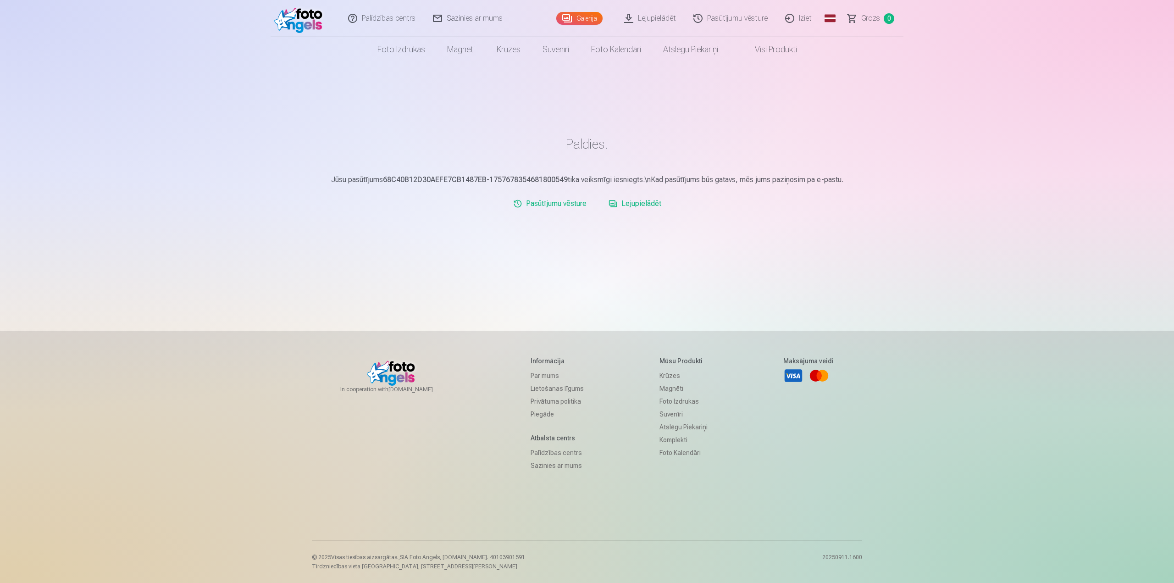
click at [796, 29] on link "Iziet" at bounding box center [799, 18] width 44 height 37
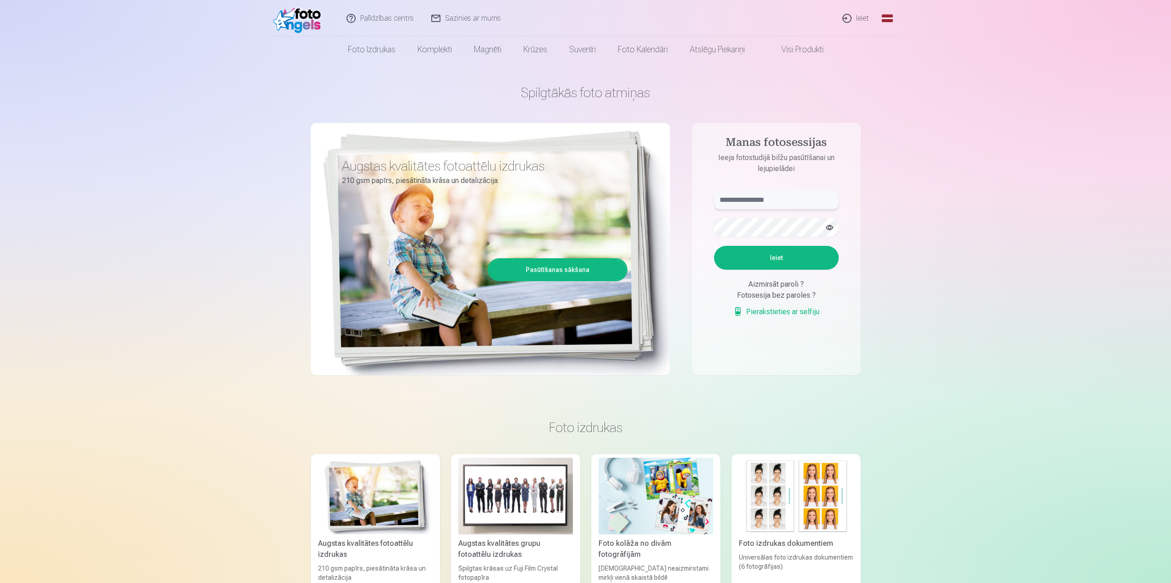
click at [781, 197] on input "text" at bounding box center [776, 200] width 125 height 18
type input "*"
type input "**********"
click at [714, 246] on button "Ieiet" at bounding box center [776, 258] width 125 height 24
